Goal: Task Accomplishment & Management: Use online tool/utility

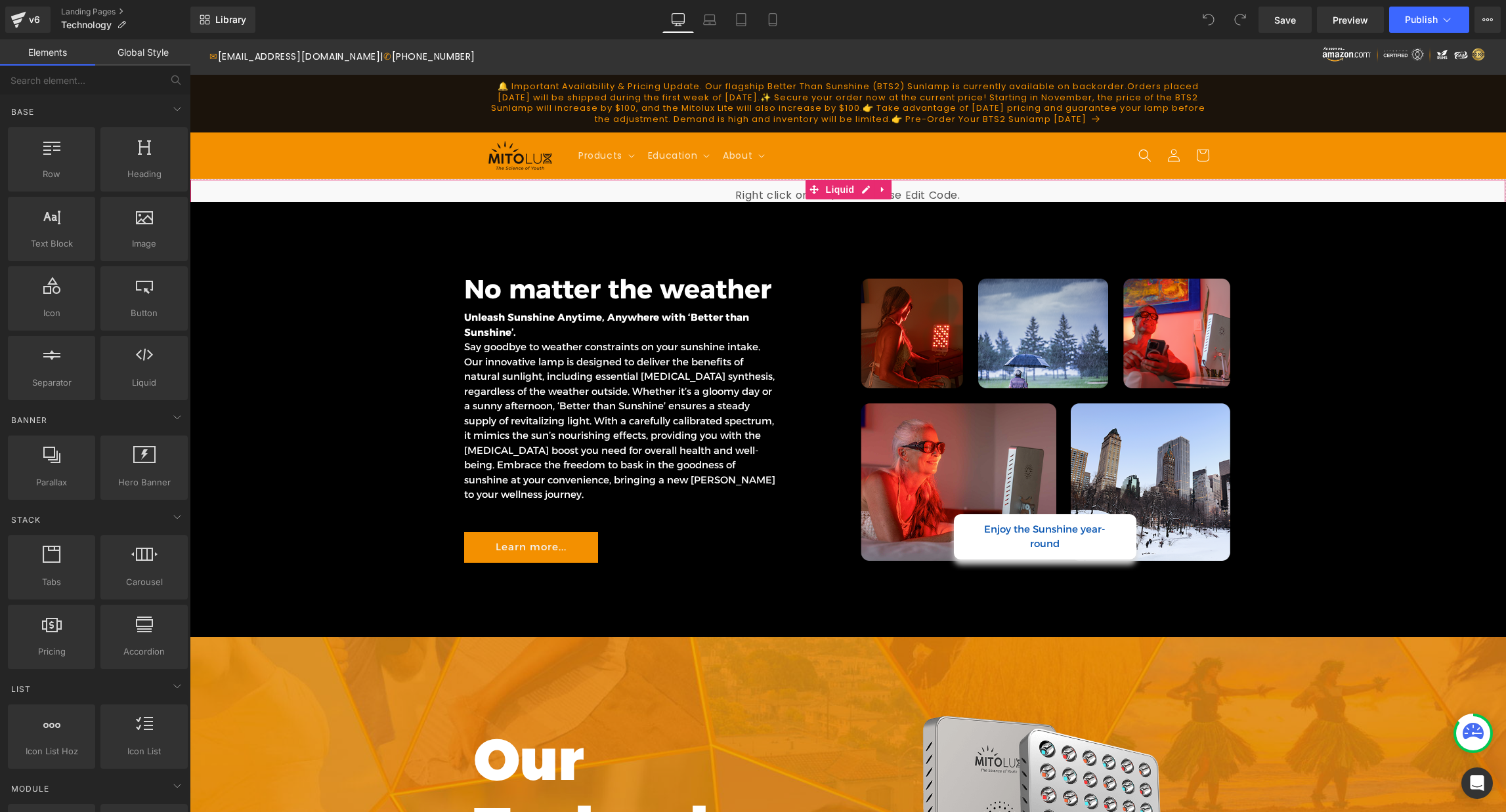
click at [337, 191] on div "Liquid" at bounding box center [848, 195] width 1316 height 33
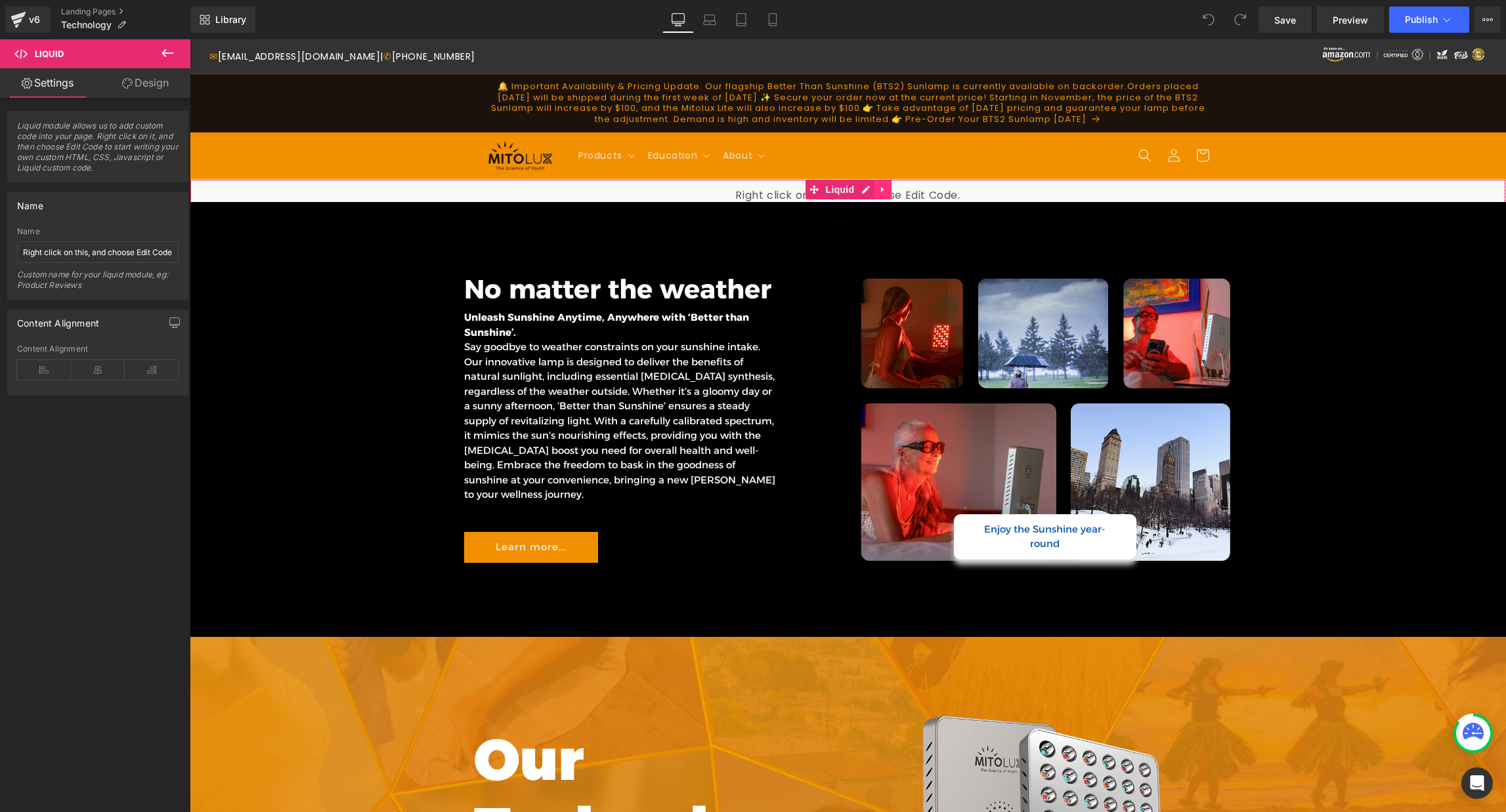
click at [883, 190] on icon at bounding box center [883, 190] width 9 height 10
click at [891, 189] on icon at bounding box center [891, 190] width 9 height 10
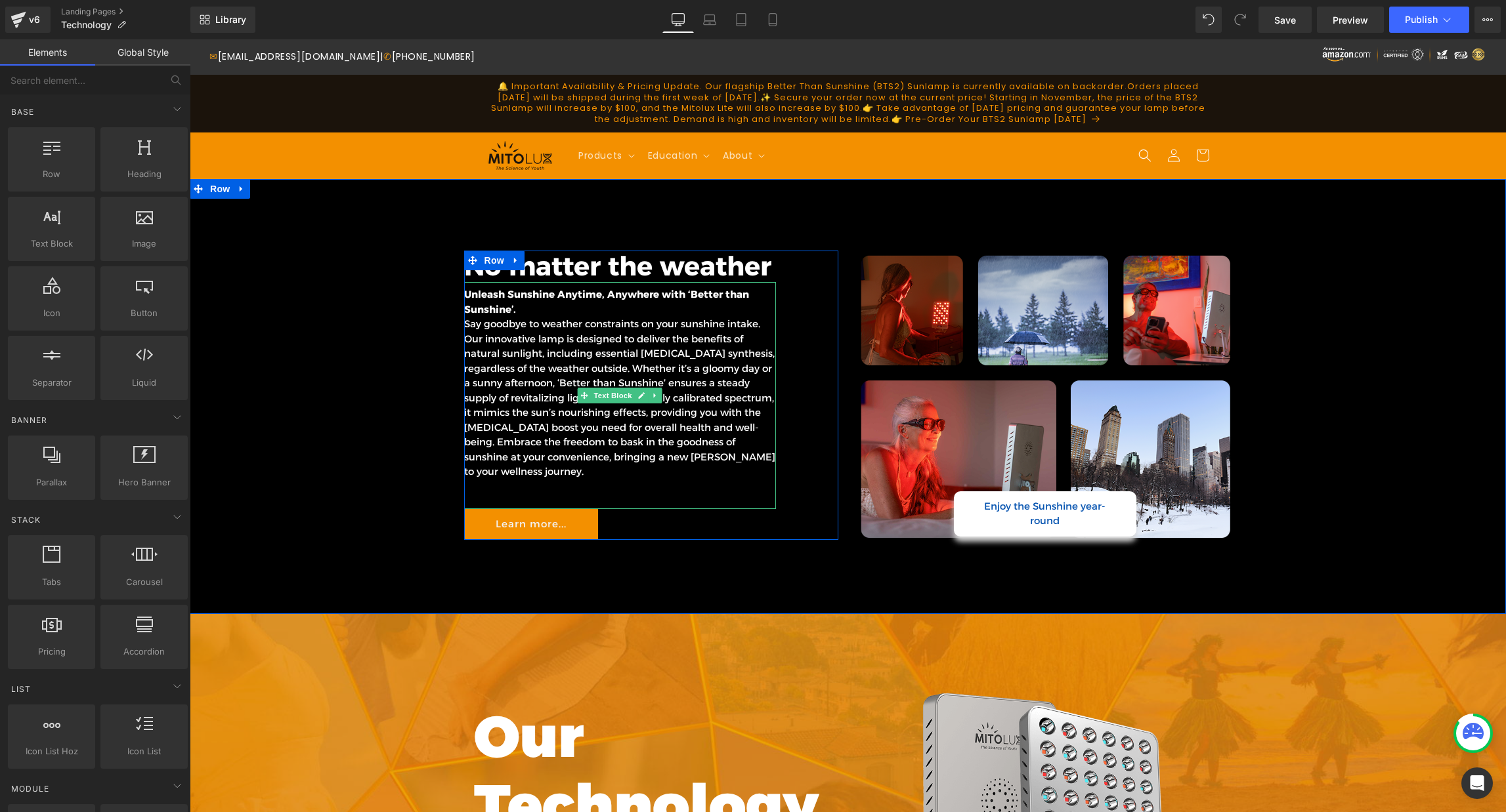
click at [594, 366] on span "Say goodbye to weather constraints on your sunshine intake. Our innovative lamp…" at bounding box center [619, 397] width 311 height 160
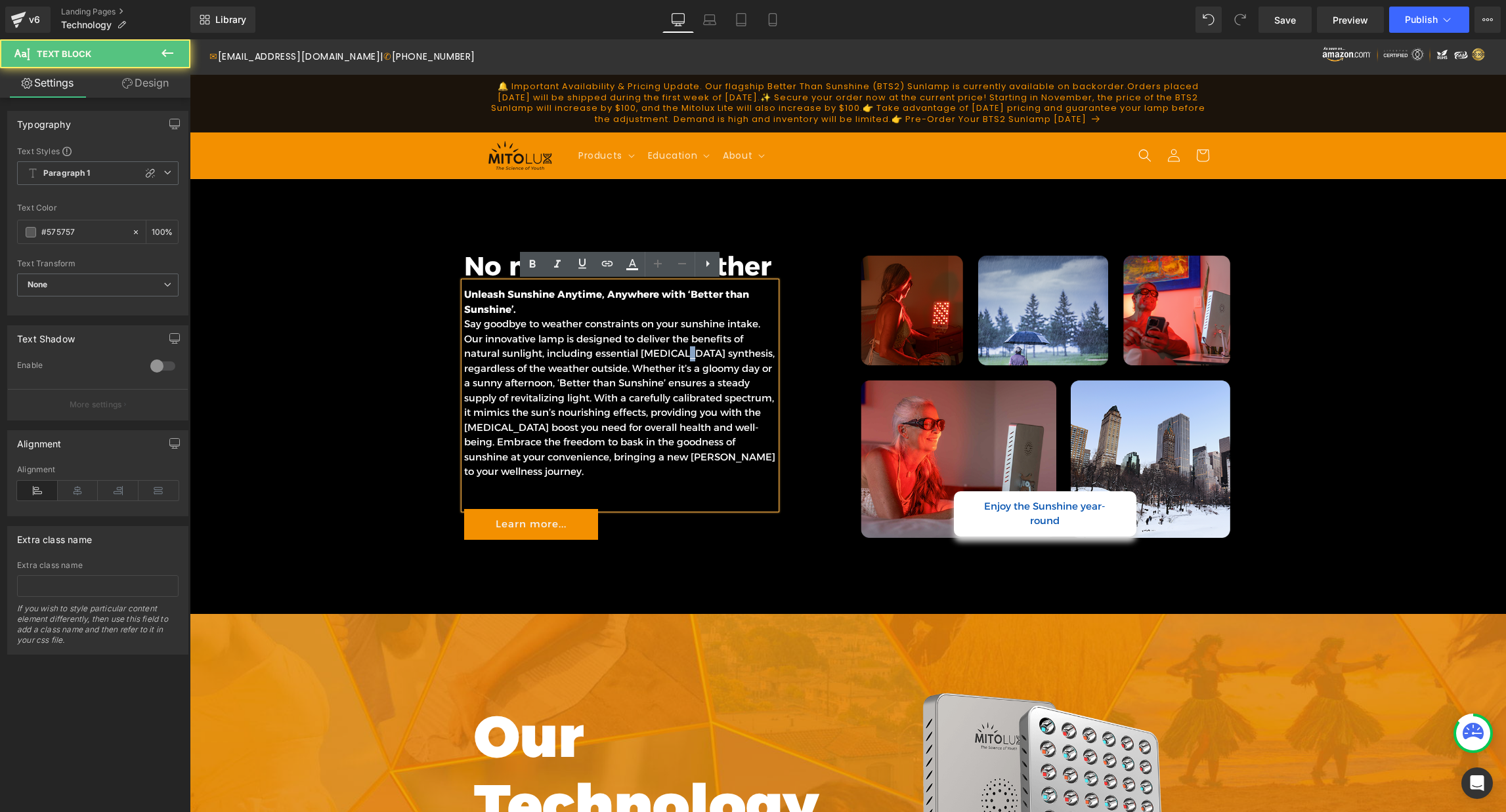
click at [687, 353] on span "Say goodbye to weather constraints on your sunshine intake. Our innovative lamp…" at bounding box center [619, 397] width 311 height 160
drag, startPoint x: 546, startPoint y: 428, endPoint x: 555, endPoint y: 428, distance: 9.0
click at [546, 428] on span "Say goodbye to weather constraints on your sunshine intake. Our innovative lamp…" at bounding box center [619, 397] width 311 height 160
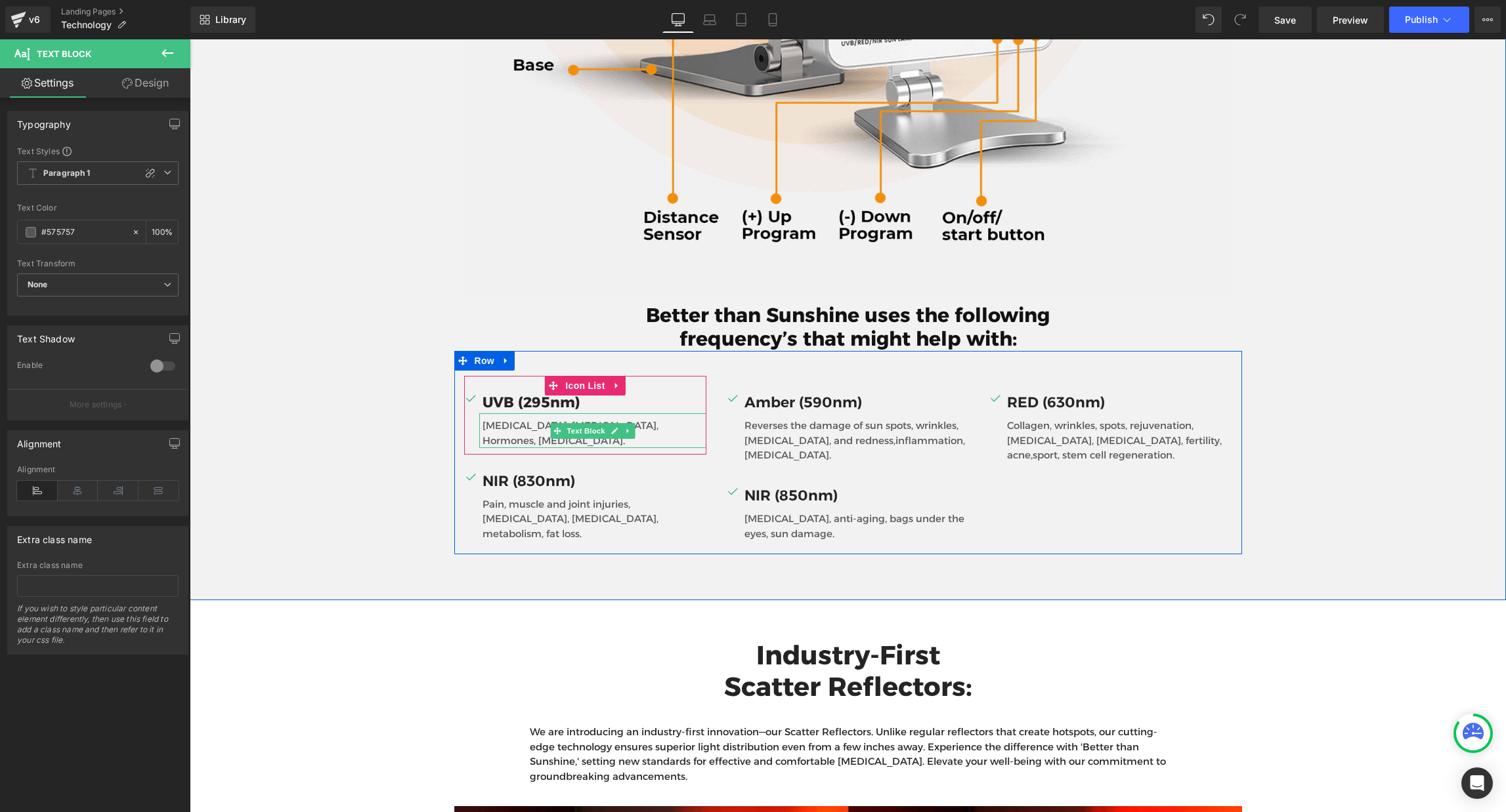
click at [516, 425] on p "[MEDICAL_DATA], [MEDICAL_DATA], Hormones, [MEDICAL_DATA]." at bounding box center [594, 433] width 224 height 30
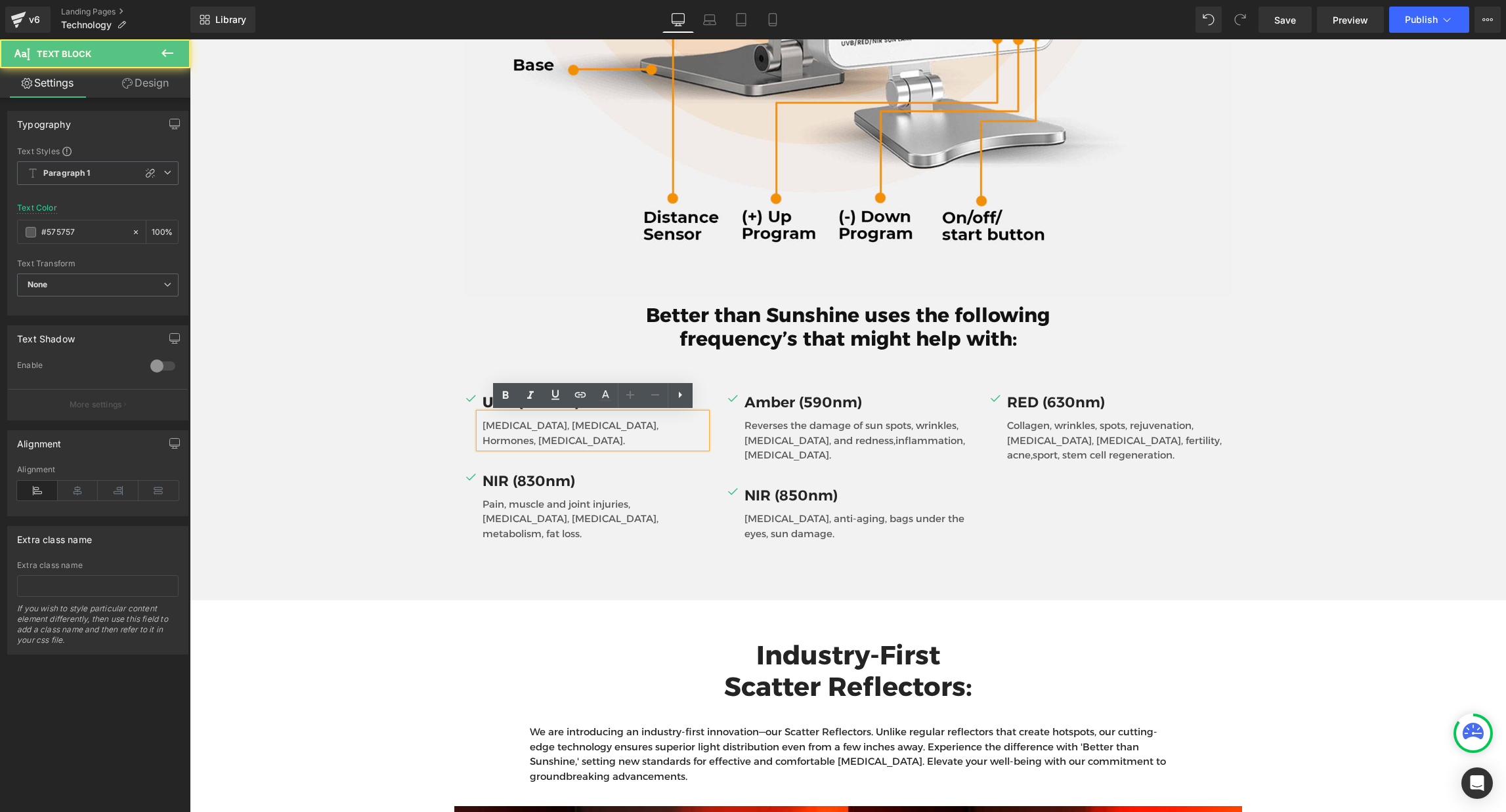
click at [524, 425] on p "[MEDICAL_DATA], [MEDICAL_DATA], Hormones, [MEDICAL_DATA]." at bounding box center [594, 433] width 224 height 30
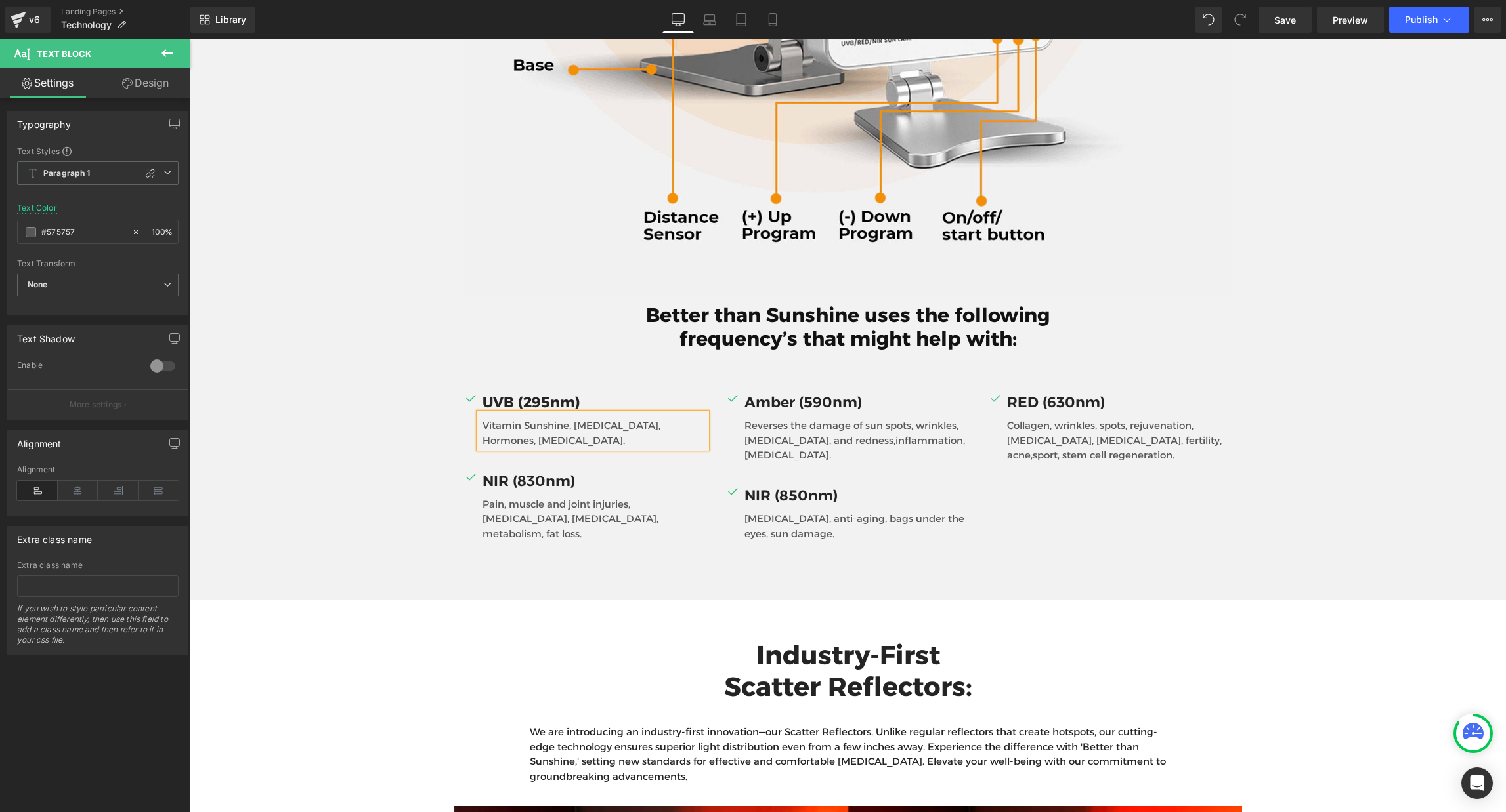
scroll to position [0, 0]
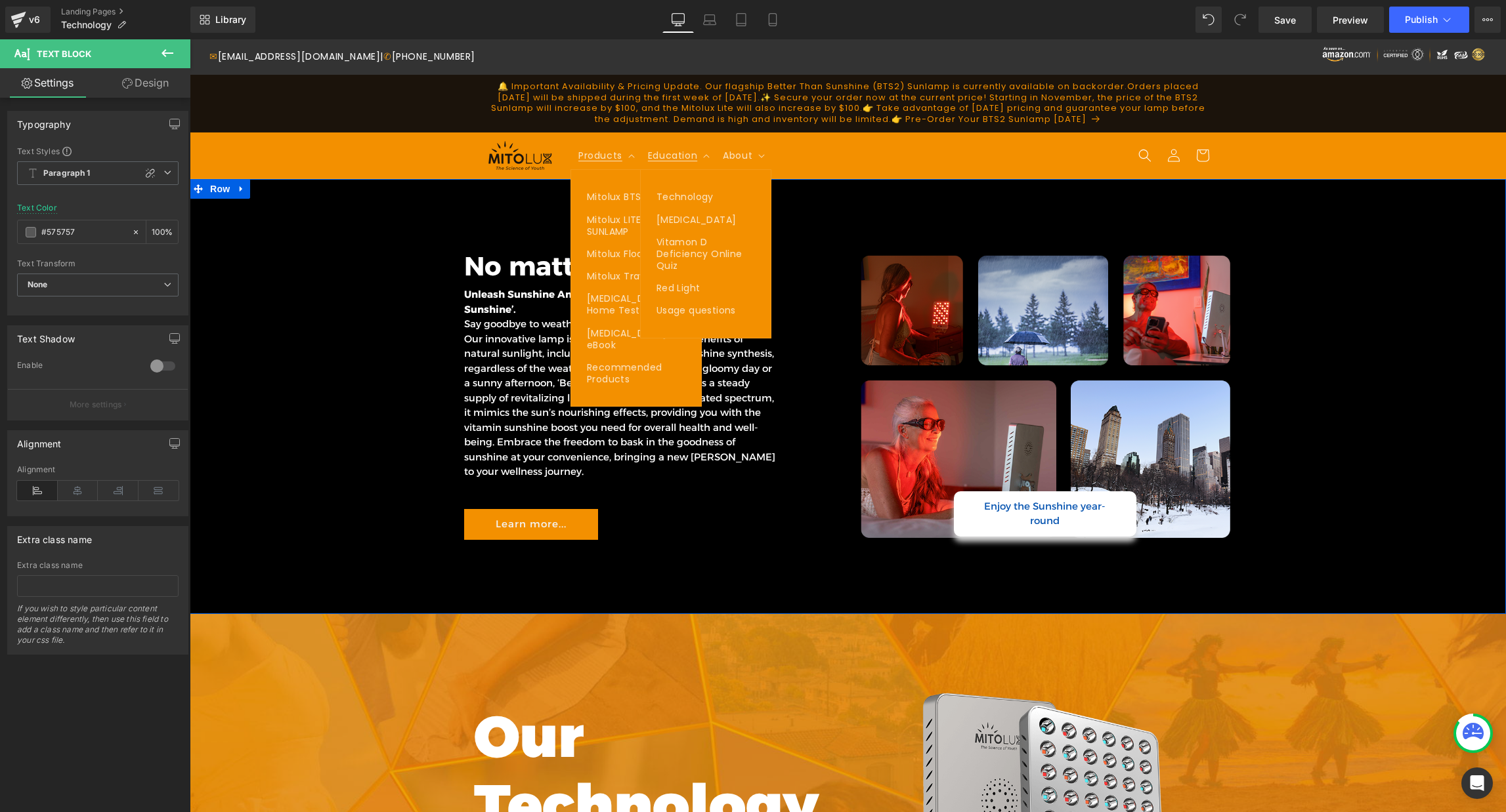
click at [419, 410] on div "No matter the weather Heading Unleash Sunshine Anytime, Anywhere with ‘Better t…" at bounding box center [848, 388] width 1316 height 316
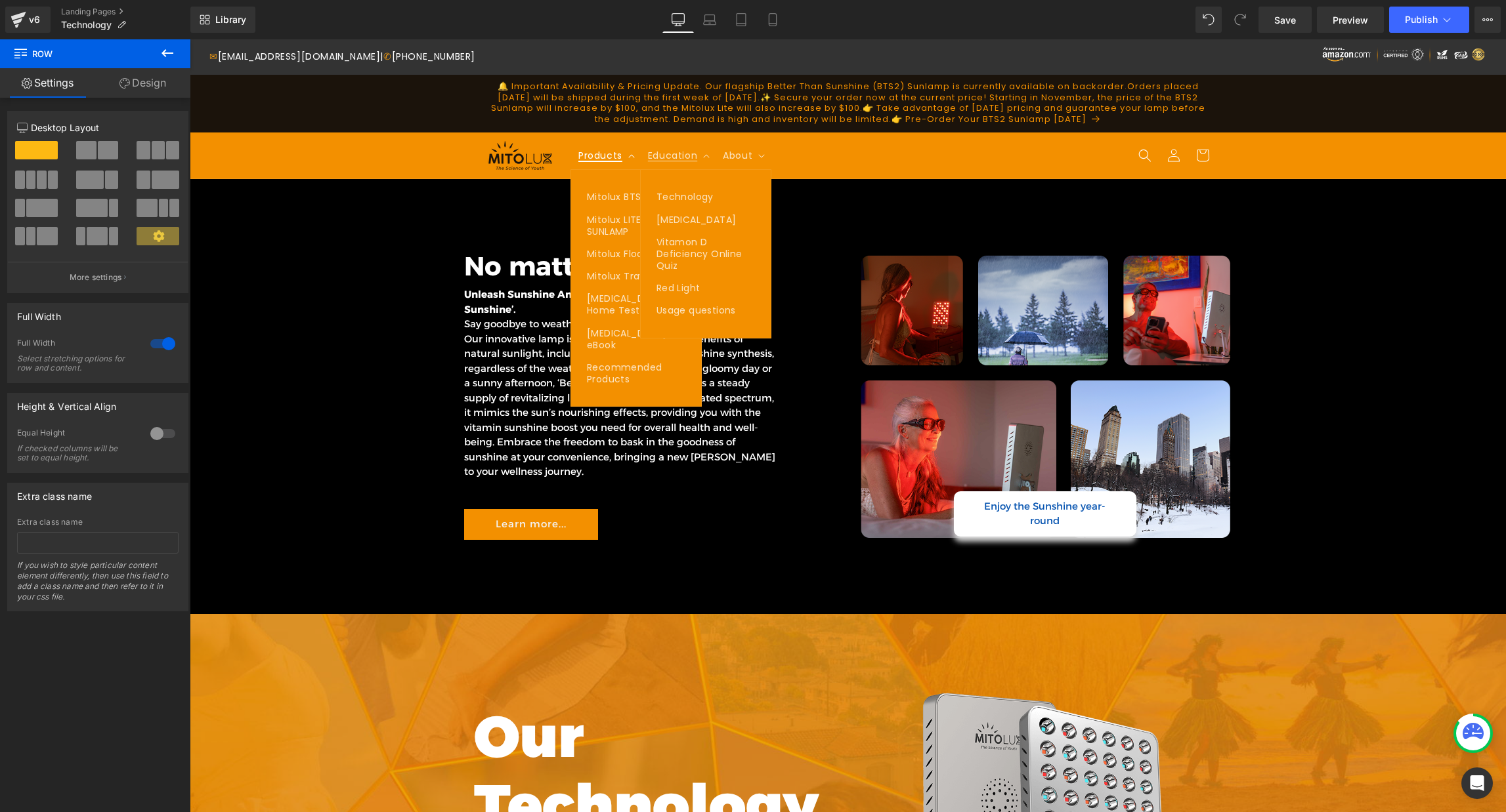
click at [608, 153] on span "Products" at bounding box center [600, 155] width 44 height 12
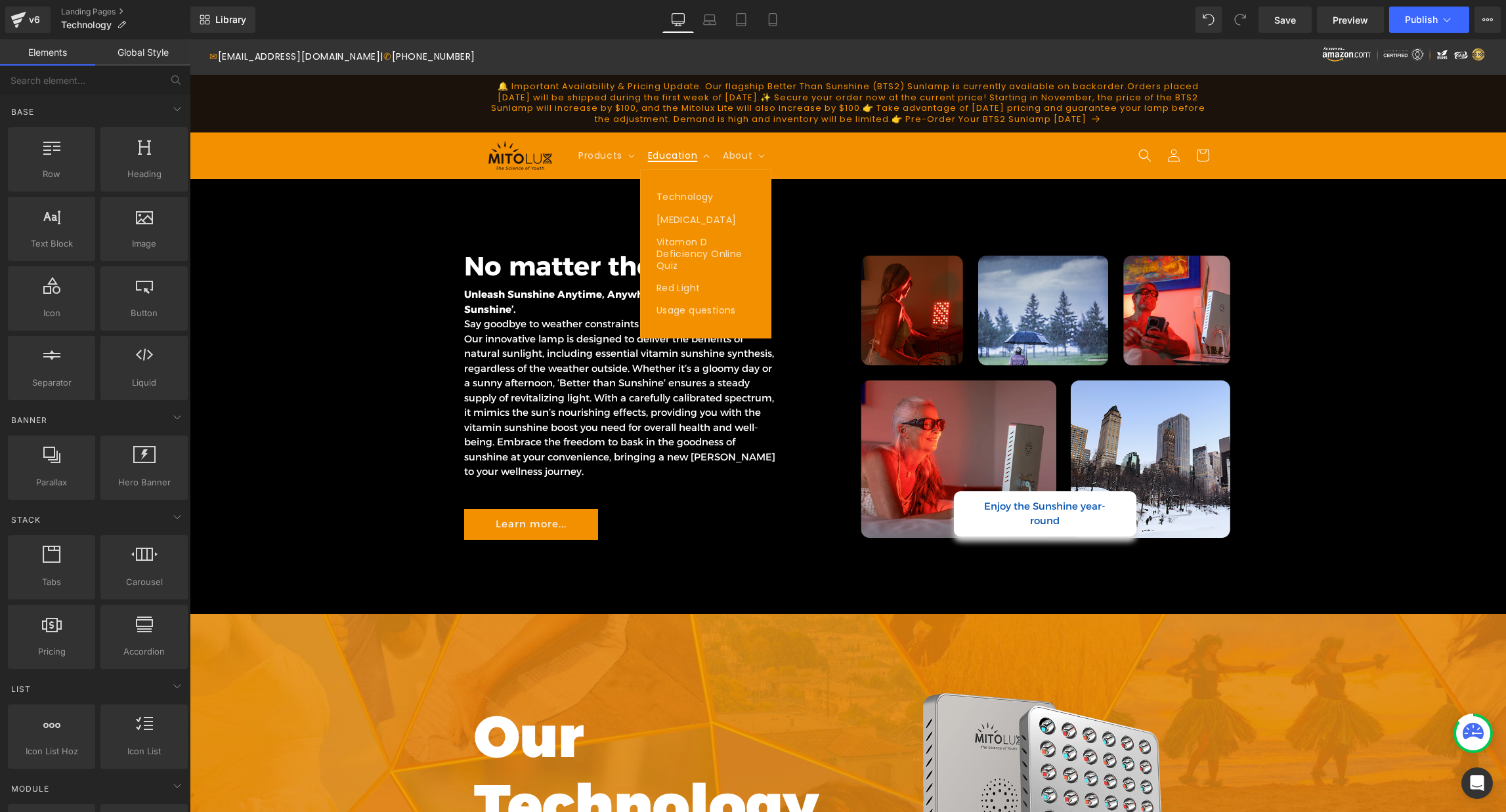
click at [701, 153] on summary "Education" at bounding box center [677, 156] width 75 height 27
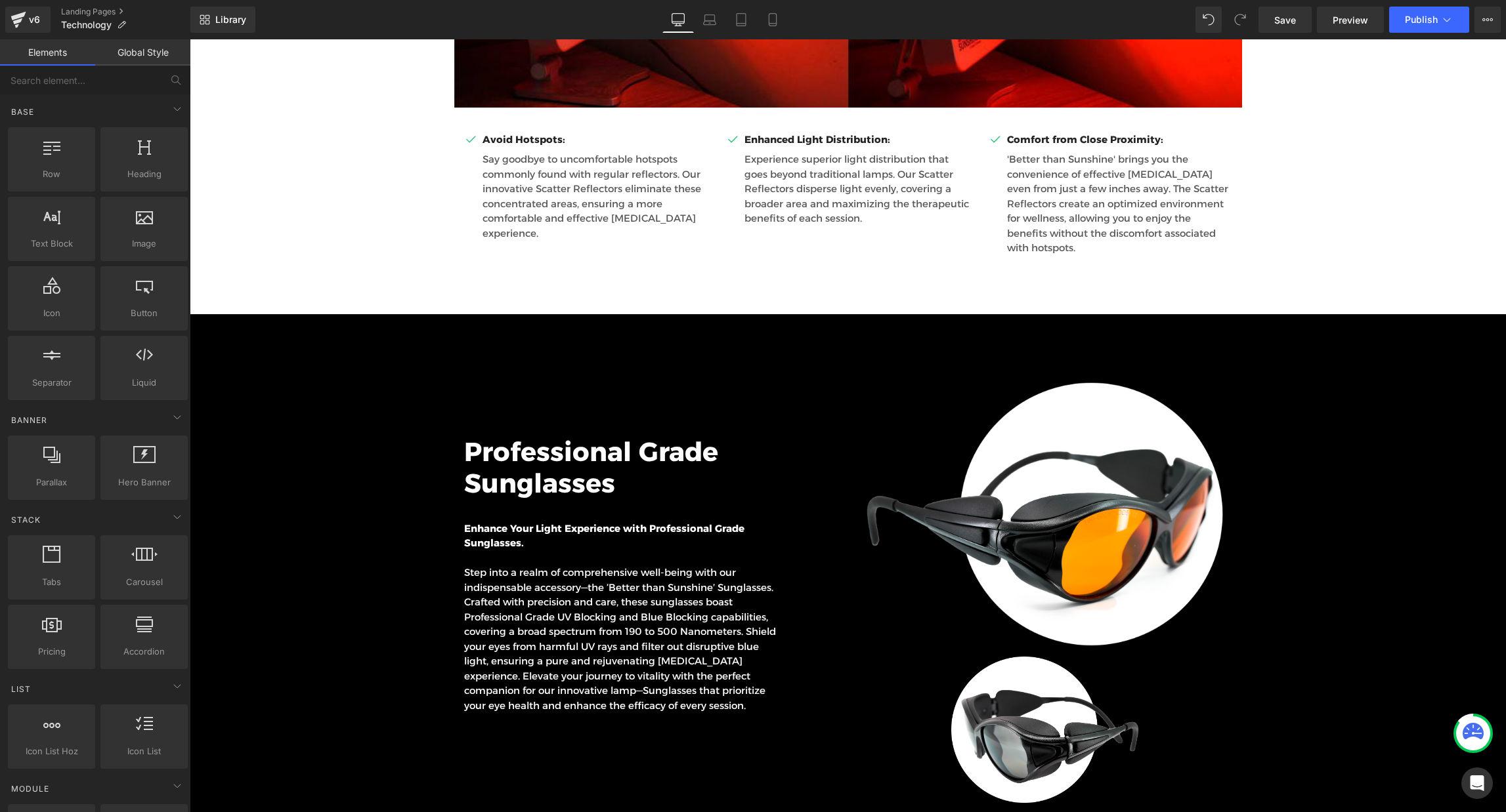
scroll to position [4152, 0]
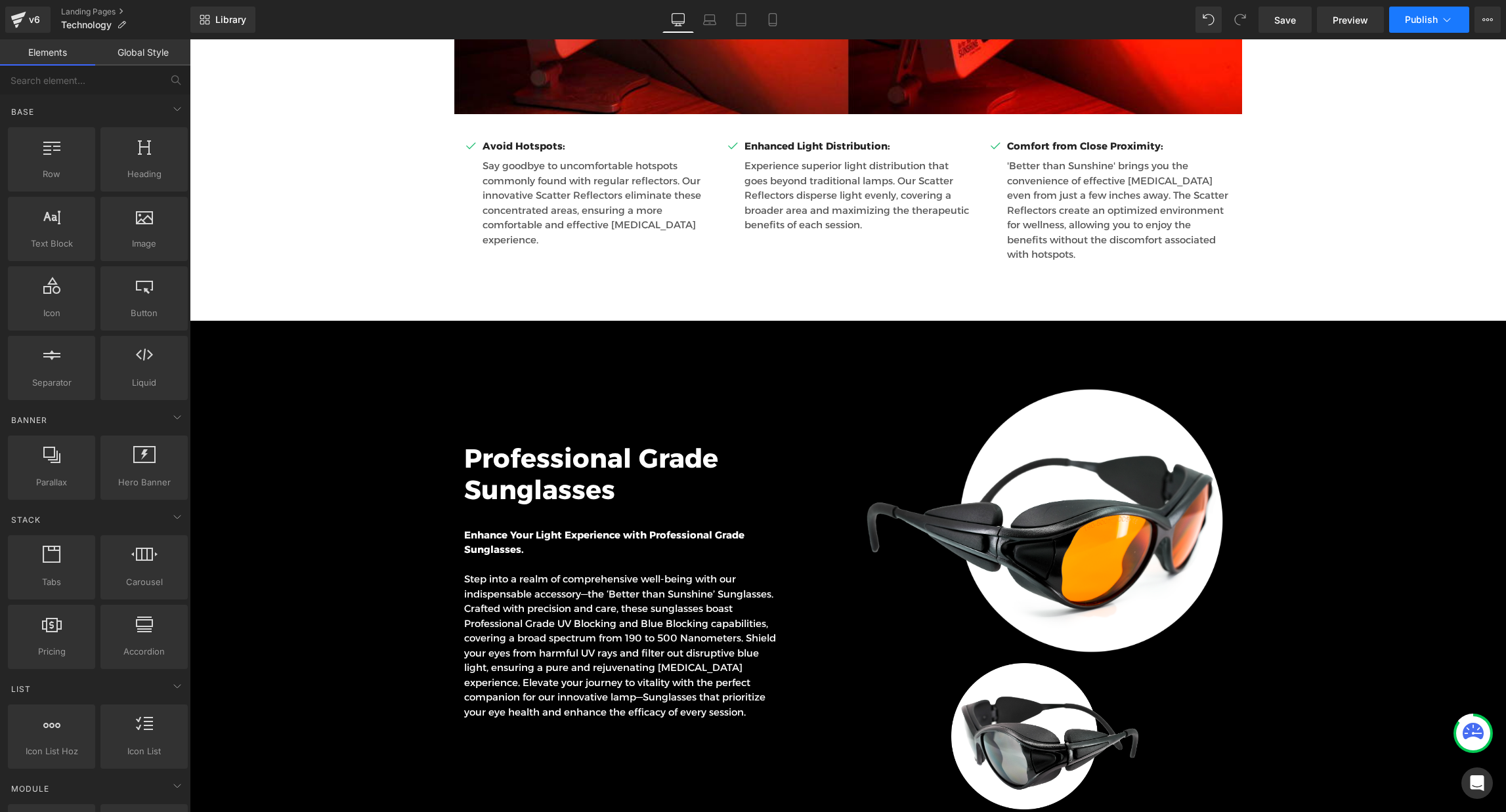
click at [1410, 22] on span "Publish" at bounding box center [1420, 19] width 33 height 10
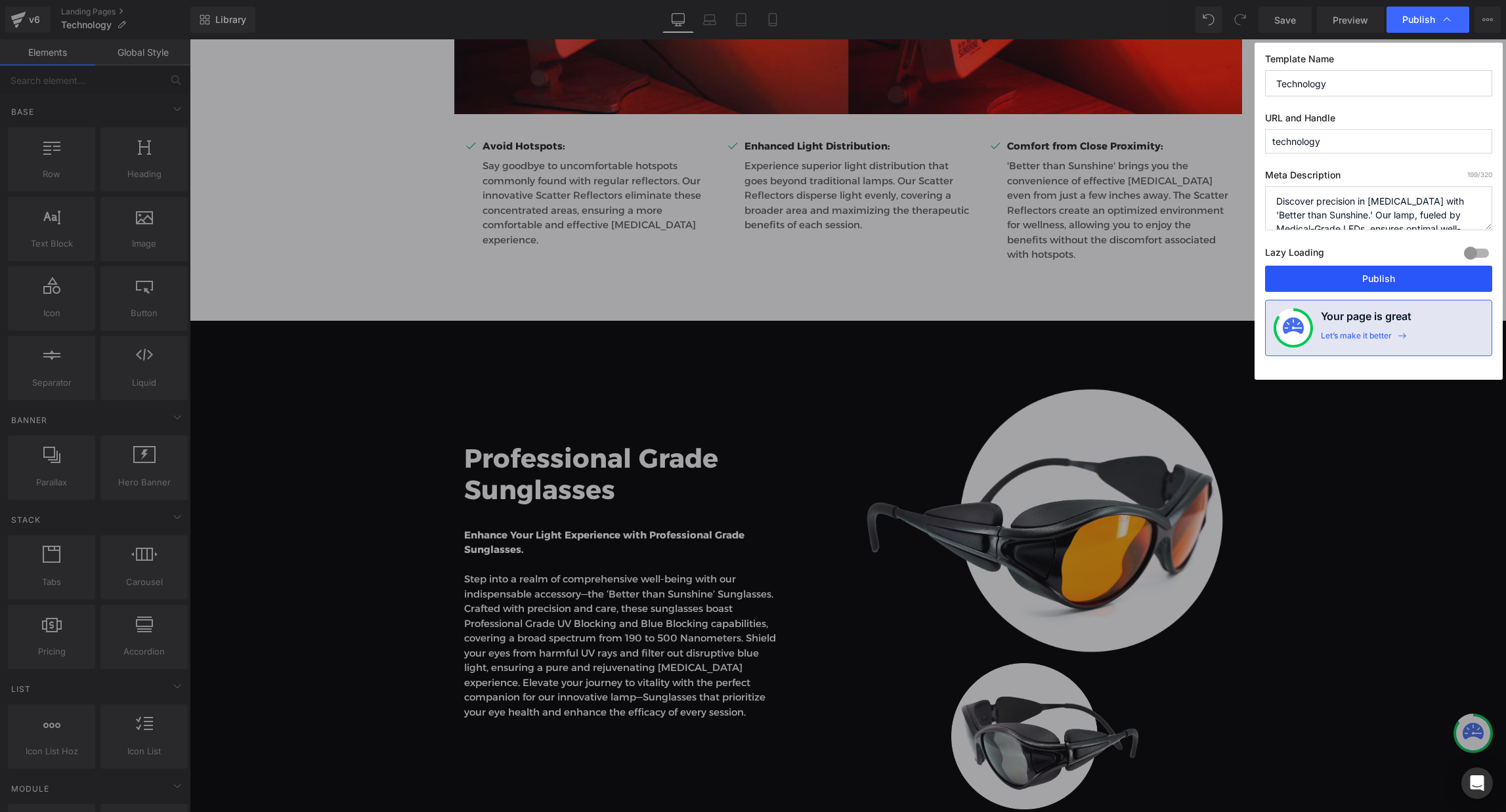
click at [1403, 280] on button "Publish" at bounding box center [1378, 278] width 227 height 27
